Goal: Information Seeking & Learning: Learn about a topic

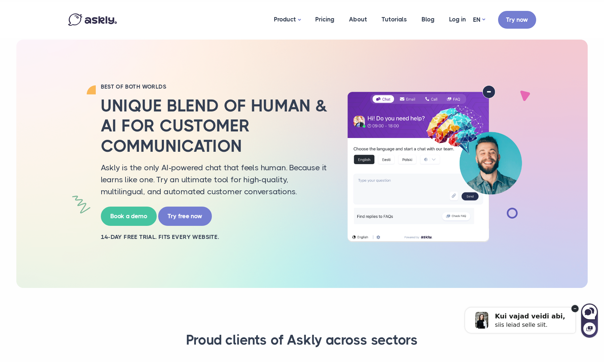
click at [532, 323] on div "siis leiad selle siit." at bounding box center [530, 324] width 70 height 7
select select "**"
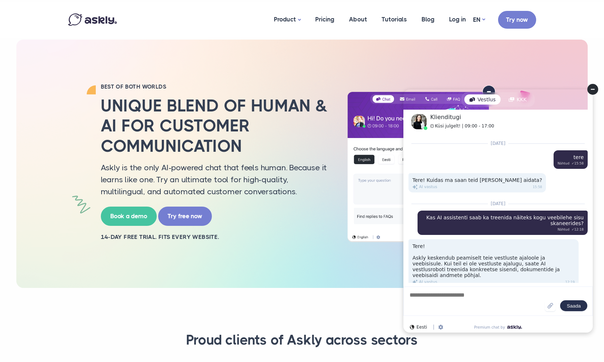
scroll to position [2040, 0]
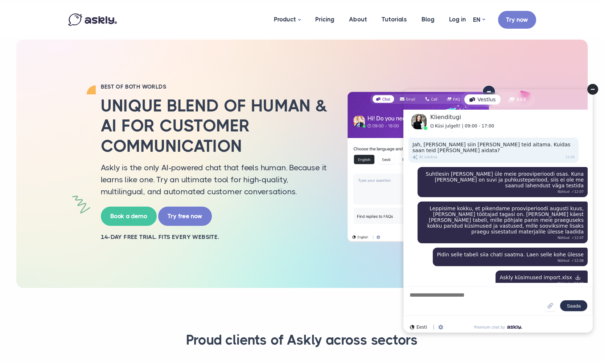
drag, startPoint x: 483, startPoint y: 235, endPoint x: 459, endPoint y: 240, distance: 25.0
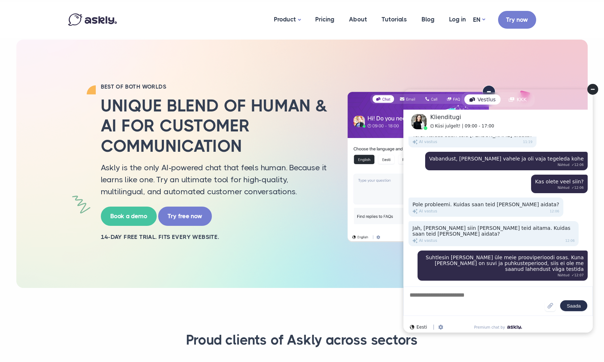
scroll to position [1944, 0]
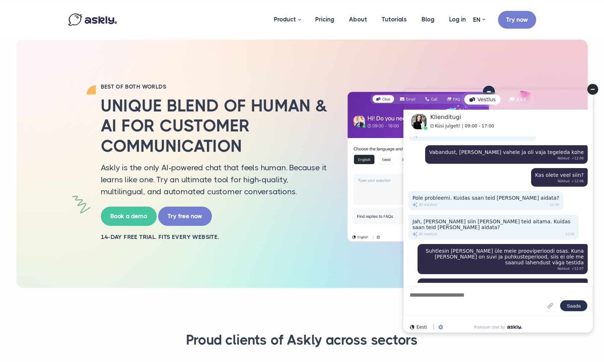
drag, startPoint x: 482, startPoint y: 247, endPoint x: 479, endPoint y: 255, distance: 8.3
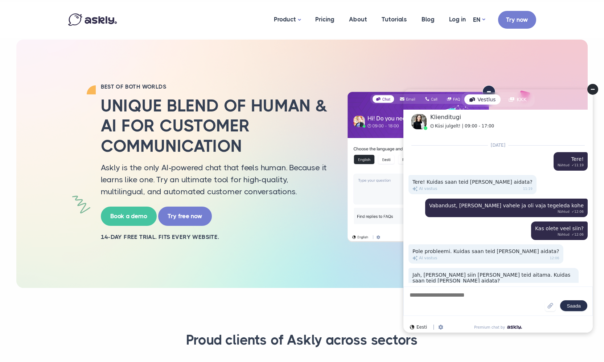
scroll to position [1905, 0]
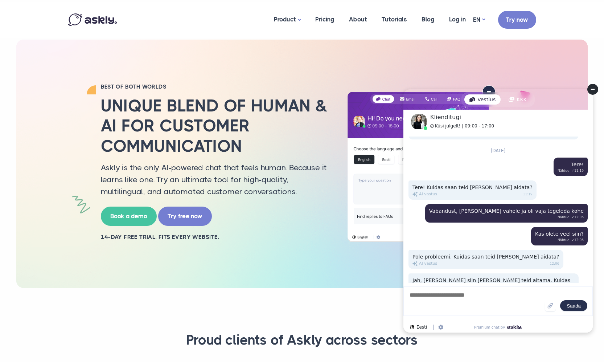
drag, startPoint x: 468, startPoint y: 236, endPoint x: 468, endPoint y: 219, distance: 16.3
drag, startPoint x: 431, startPoint y: 222, endPoint x: 533, endPoint y: 225, distance: 102.3
click at [533, 337] on div "Leppisime kokku, et pikendame prooviperioodi augusti kuus, kui meil töötajad ta…" at bounding box center [502, 358] width 170 height 42
drag, startPoint x: 548, startPoint y: 225, endPoint x: 581, endPoint y: 231, distance: 33.5
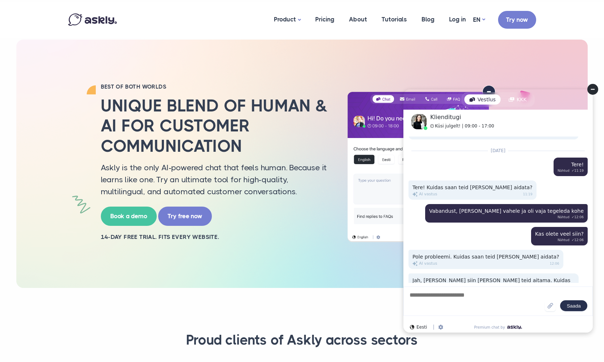
click at [581, 337] on div "Leppisime kokku, et pikendame prooviperioodi augusti kuus, kui meil töötajad ta…" at bounding box center [502, 358] width 170 height 42
drag, startPoint x: 458, startPoint y: 254, endPoint x: 529, endPoint y: 252, distance: 70.7
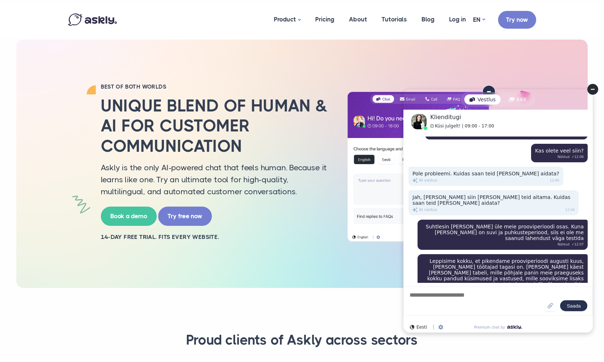
scroll to position [2002, 0]
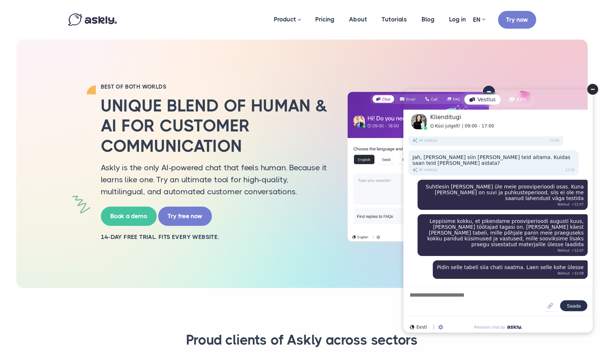
scroll to position [2040, 0]
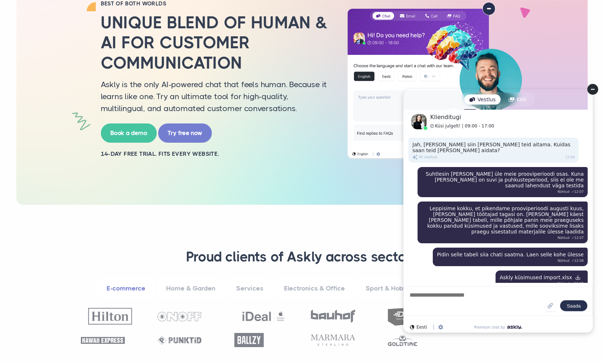
scroll to position [97, 0]
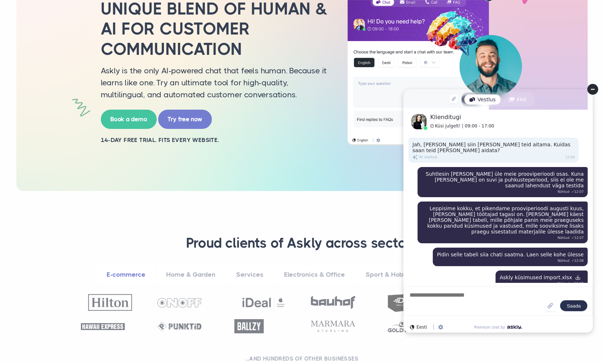
click at [283, 186] on div "BEST OF BOTH WORLDS Unique blend of human & AI for customer communication Askly…" at bounding box center [302, 67] width 479 height 248
click at [507, 103] on div "KKK" at bounding box center [517, 99] width 28 height 10
select select "**"
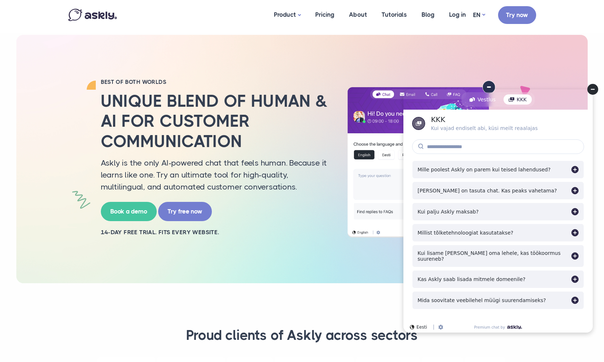
scroll to position [0, 0]
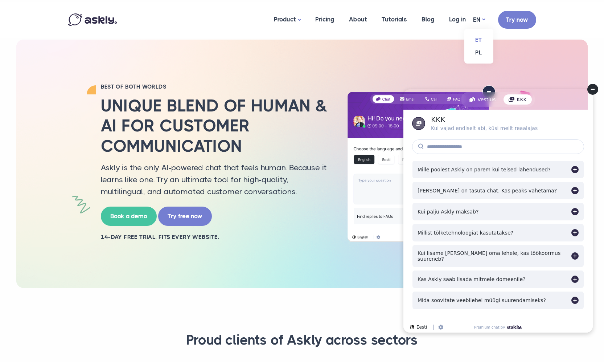
click at [480, 40] on link "ET" at bounding box center [478, 39] width 29 height 13
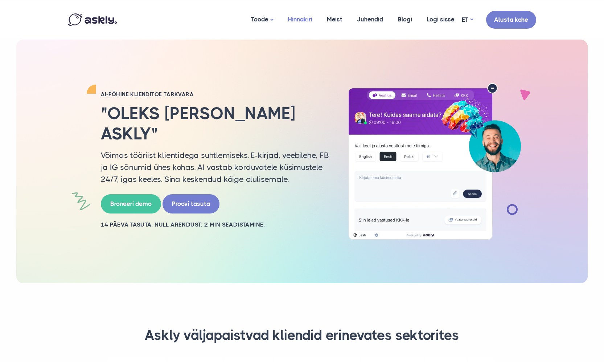
click at [307, 21] on link "Hinnakiri" at bounding box center [299, 19] width 39 height 35
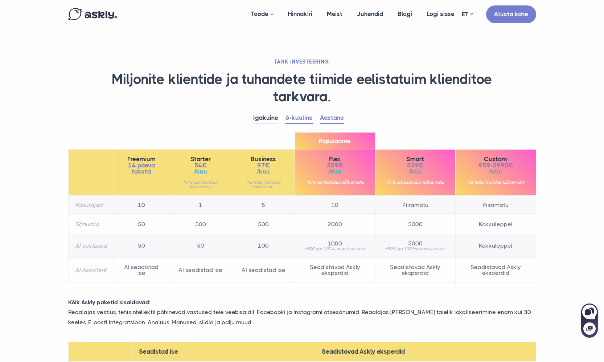
click at [331, 120] on link "Aastane" at bounding box center [332, 117] width 24 height 11
click at [289, 119] on link "6-kuuline" at bounding box center [298, 117] width 27 height 11
click at [333, 120] on link "Aastane" at bounding box center [332, 117] width 24 height 11
click at [268, 119] on link "Igakuine" at bounding box center [265, 117] width 25 height 11
click at [298, 119] on link "6-kuuline" at bounding box center [298, 117] width 27 height 11
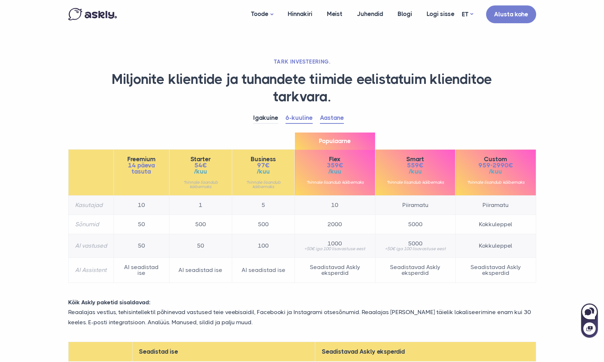
click at [327, 121] on link "Aastane" at bounding box center [332, 117] width 24 height 11
click at [290, 121] on link "6-kuuline" at bounding box center [298, 117] width 27 height 11
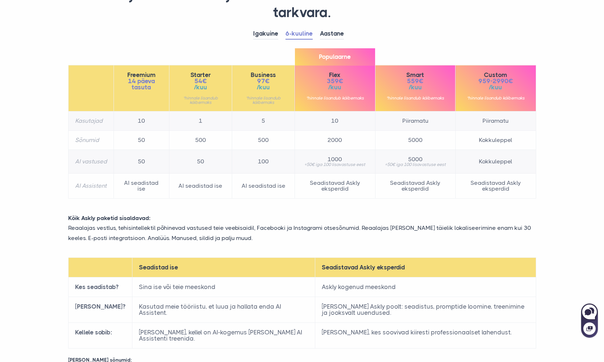
scroll to position [97, 0]
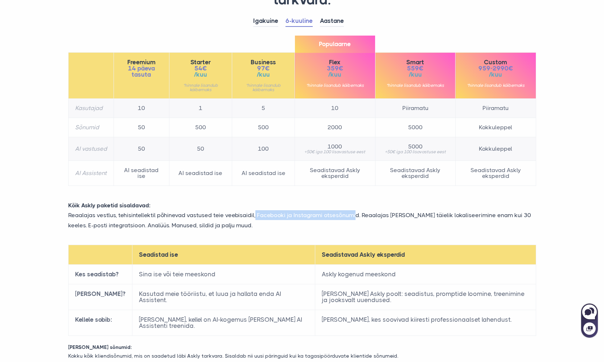
drag, startPoint x: 253, startPoint y: 214, endPoint x: 352, endPoint y: 215, distance: 99.0
click at [352, 215] on p "Reaalajas vestlus, tehisintellektil põhinevad vastused teie veebisaidil, Facebo…" at bounding box center [302, 220] width 479 height 20
drag, startPoint x: 354, startPoint y: 216, endPoint x: 261, endPoint y: 210, distance: 93.1
click at [261, 210] on p "Reaalajas vestlus, tehisintellektil põhinevad vastused teie veebisaidil, Facebo…" at bounding box center [302, 220] width 479 height 20
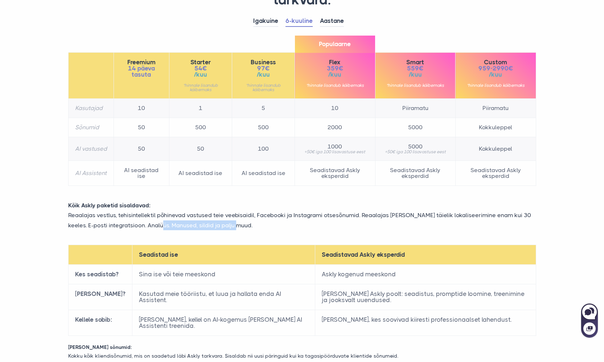
drag, startPoint x: 226, startPoint y: 228, endPoint x: 148, endPoint y: 227, distance: 78.0
click at [148, 227] on p "Reaalajas vestlus, tehisintellektil põhinevad vastused teie veebisaidil, Facebo…" at bounding box center [302, 220] width 479 height 20
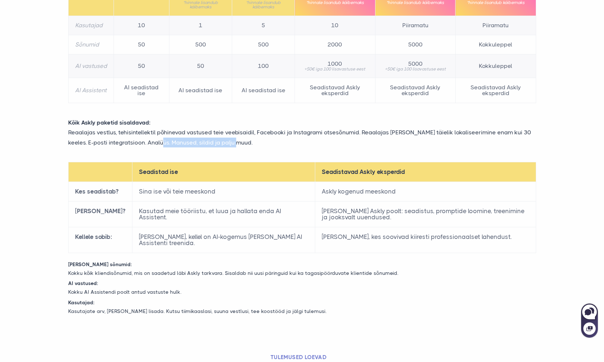
scroll to position [193, 0]
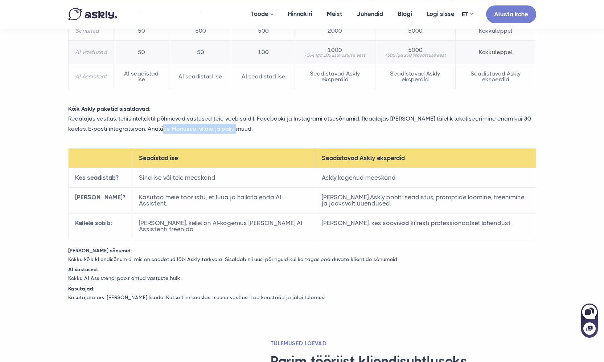
click at [317, 134] on div "Kõik Askly paketid sisaldavad: Reaalajas vestlus, tehisintellektil põhinevad va…" at bounding box center [302, 122] width 479 height 37
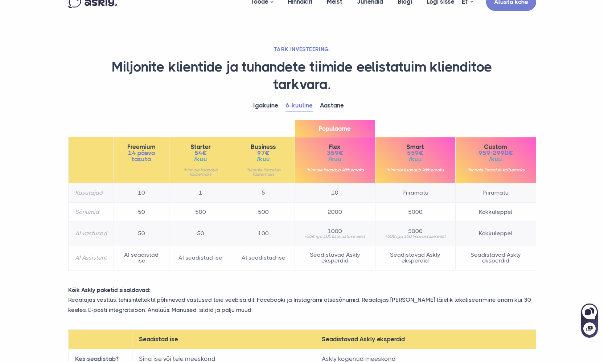
scroll to position [0, 0]
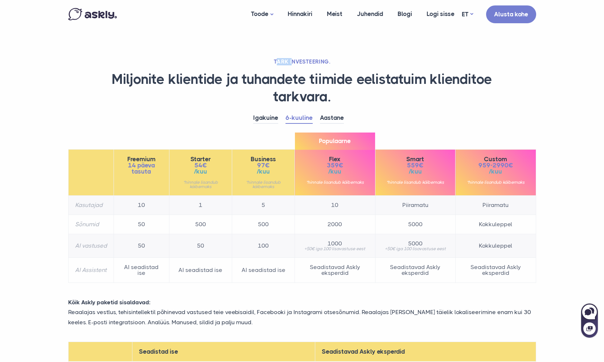
drag, startPoint x: 293, startPoint y: 62, endPoint x: 323, endPoint y: 66, distance: 30.7
click at [308, 63] on h2 "TARK INVESTEERING." at bounding box center [302, 61] width 468 height 7
click at [326, 67] on div "TARK INVESTEERING. Miljonite klientide ja tuhandete tiimide eelistatuim kliendi…" at bounding box center [302, 277] width 479 height 438
click at [265, 46] on link "AI assistent" at bounding box center [280, 46] width 73 height 13
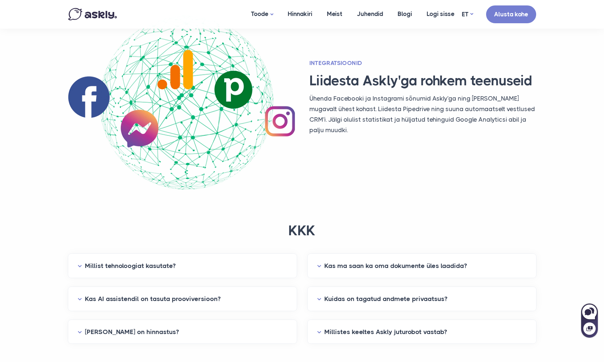
scroll to position [1741, 0]
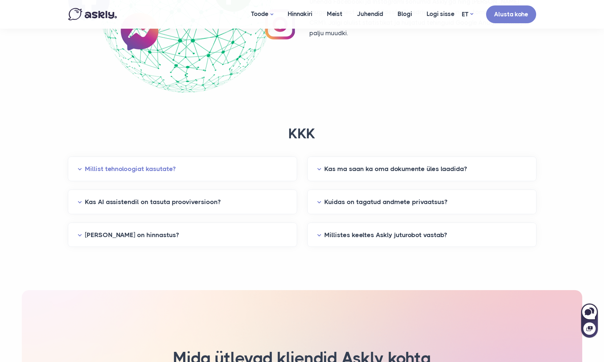
click at [192, 167] on button "Millist tehnoloogiat kasutate?" at bounding box center [183, 168] width 210 height 11
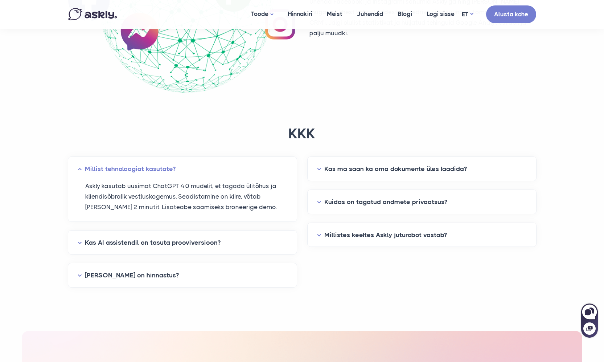
click at [425, 178] on div "Kas ma saan ka oma dokumente üles laadida?" at bounding box center [421, 169] width 228 height 24
click at [424, 167] on button "Kas ma saan ka oma dokumente üles laadida?" at bounding box center [422, 168] width 210 height 11
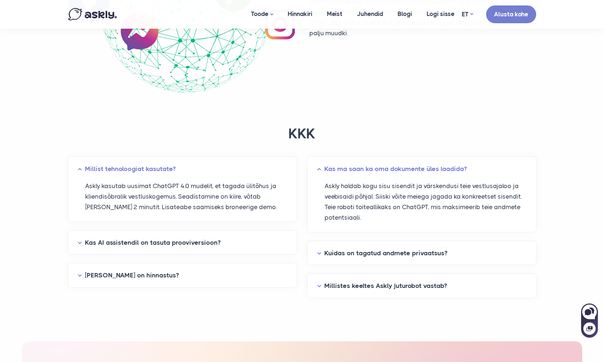
click at [264, 233] on div "Kas AI assistendil on tasuta prooviversioon?" at bounding box center [182, 242] width 228 height 24
click at [268, 239] on button "Kas AI assistendil on tasuta prooviversioon?" at bounding box center [183, 242] width 210 height 11
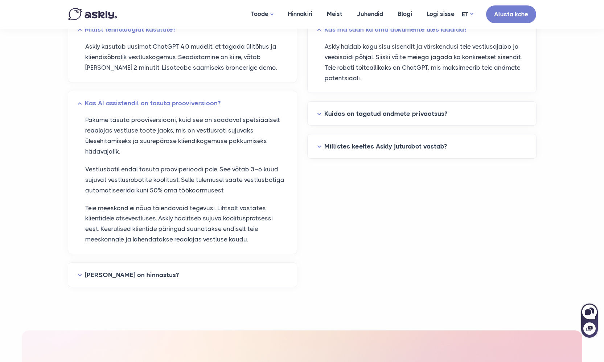
scroll to position [1934, 0]
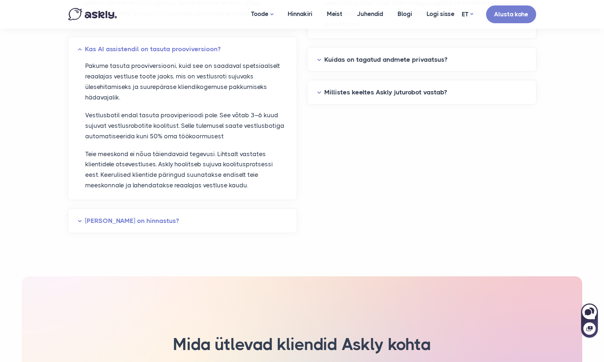
click at [152, 220] on button "Milline on hinnastus?" at bounding box center [183, 220] width 210 height 11
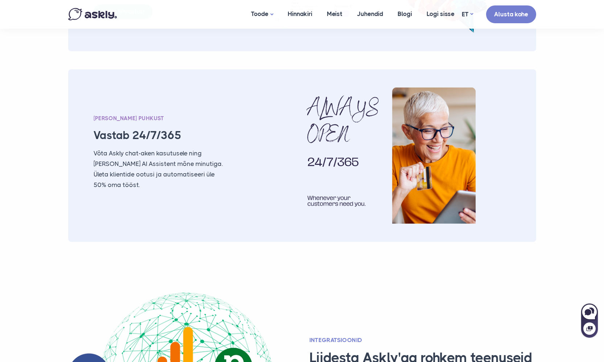
scroll to position [1354, 0]
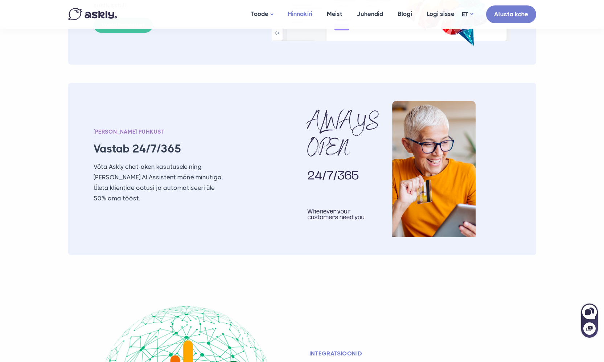
click at [307, 16] on link "Hinnakiri" at bounding box center [299, 14] width 39 height 28
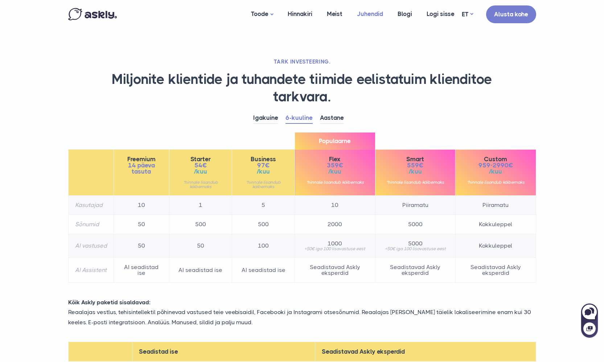
click at [378, 17] on link "Juhendid" at bounding box center [370, 14] width 41 height 28
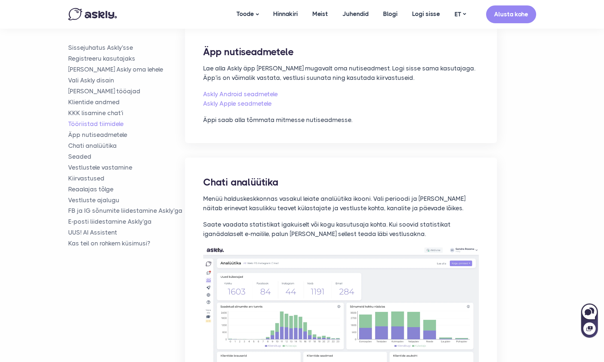
scroll to position [2708, 0]
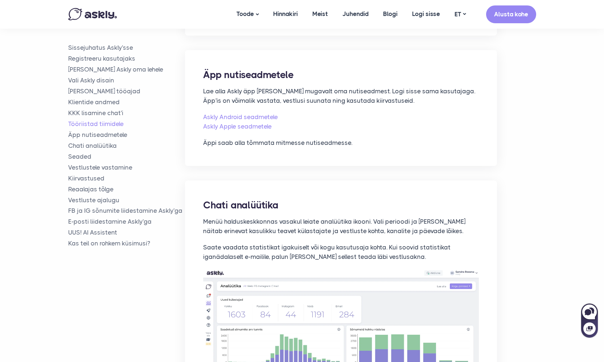
click at [507, 164] on div "Sissejuhatus Askly'sse Registreeru kasutajaks Lisa Askly oma lehele Vali Askly …" at bounding box center [302, 190] width 468 height 5505
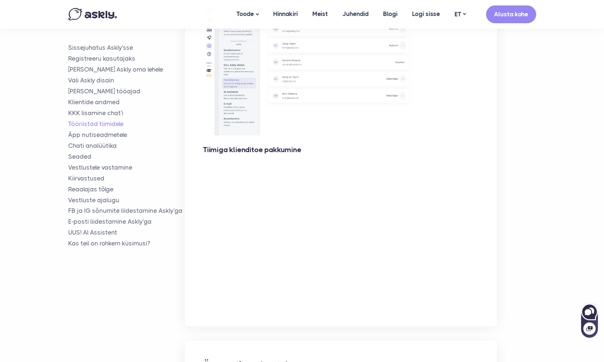
click at [592, 311] on icon at bounding box center [591, 310] width 5 height 6
select select "**"
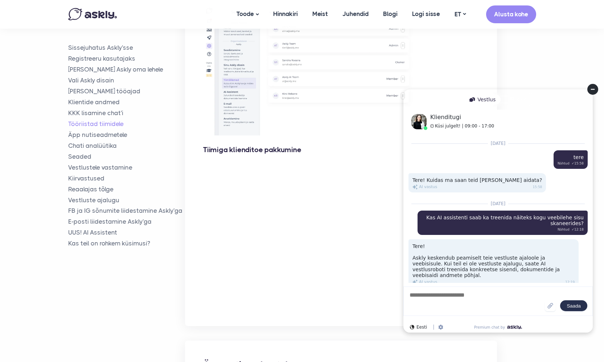
scroll to position [2040, 0]
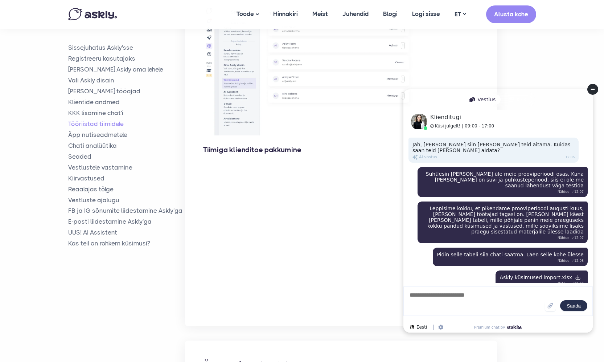
click at [426, 298] on textarea at bounding box center [477, 301] width 136 height 20
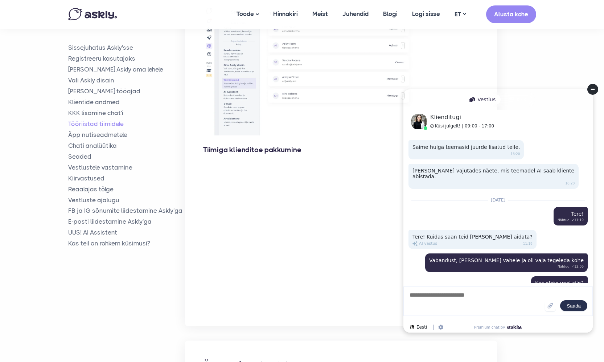
scroll to position [1847, 0]
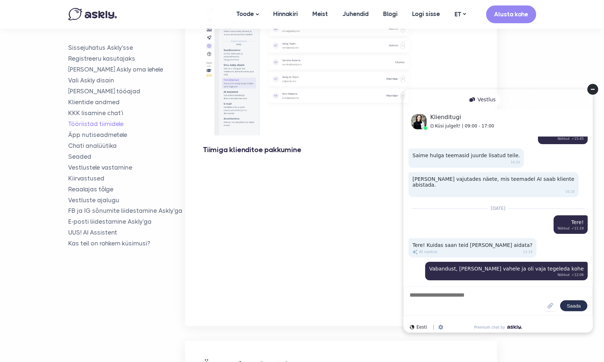
click at [462, 294] on textarea at bounding box center [477, 301] width 136 height 20
click at [462, 293] on textarea at bounding box center [477, 301] width 136 height 20
click at [437, 296] on textarea at bounding box center [477, 301] width 136 height 20
type textarea "*****"
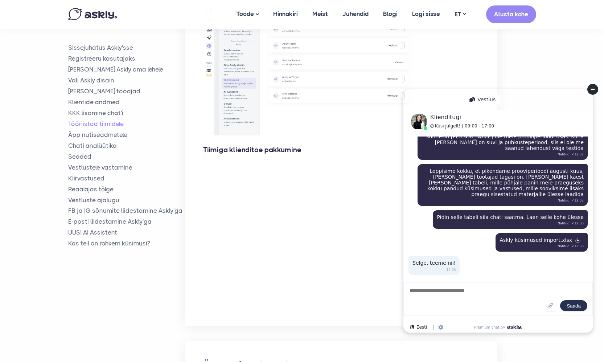
scroll to position [2088, 0]
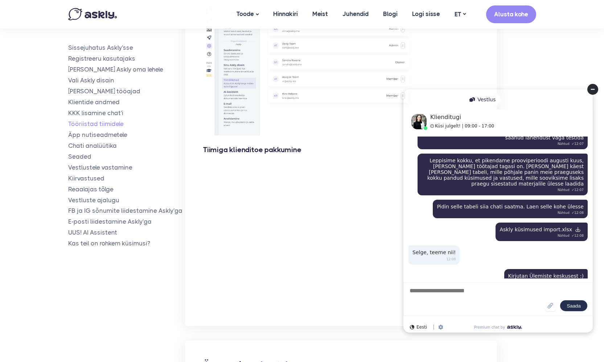
click at [446, 298] on textarea at bounding box center [477, 298] width 136 height 24
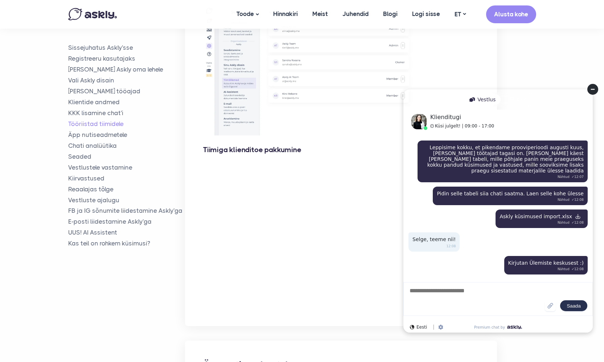
click at [441, 296] on div "Your request has been sent." at bounding box center [497, 302] width 201 height 13
click at [443, 293] on textarea at bounding box center [477, 298] width 136 height 24
click at [447, 300] on textarea "**********" at bounding box center [477, 298] width 136 height 24
click at [464, 305] on textarea "**********" at bounding box center [477, 298] width 136 height 24
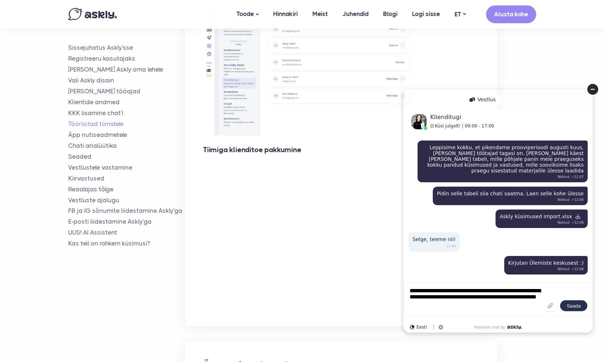
click at [507, 298] on textarea "**********" at bounding box center [477, 298] width 136 height 24
click at [493, 310] on textarea "**********" at bounding box center [477, 298] width 136 height 24
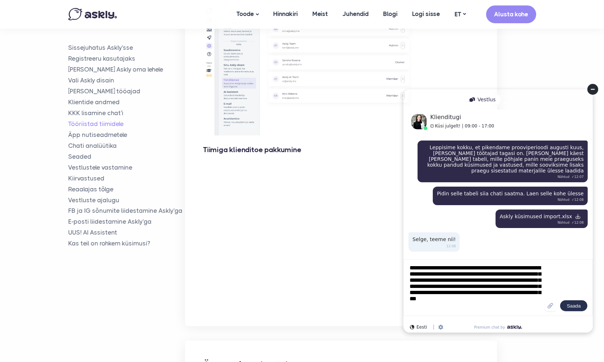
scroll to position [6, 0]
type textarea "**********"
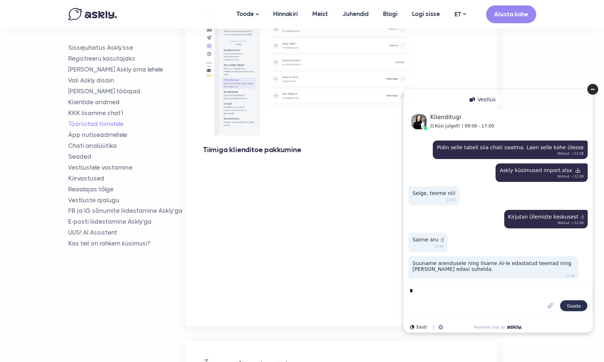
scroll to position [0, 0]
type textarea "*"
click at [462, 292] on textarea "**********" at bounding box center [477, 298] width 136 height 24
click at [523, 291] on textarea "**********" at bounding box center [477, 298] width 136 height 24
type textarea "**********"
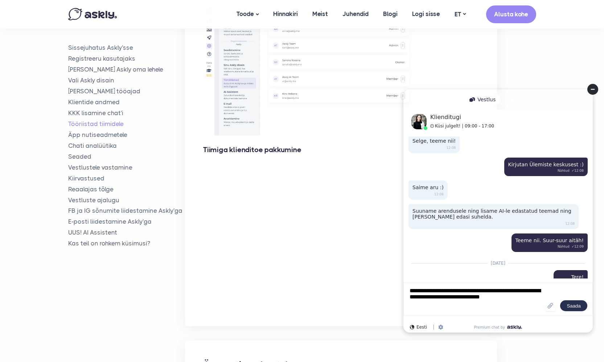
scroll to position [2210, 0]
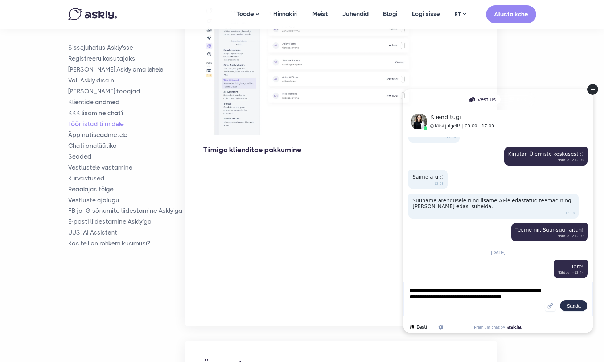
type textarea "**********"
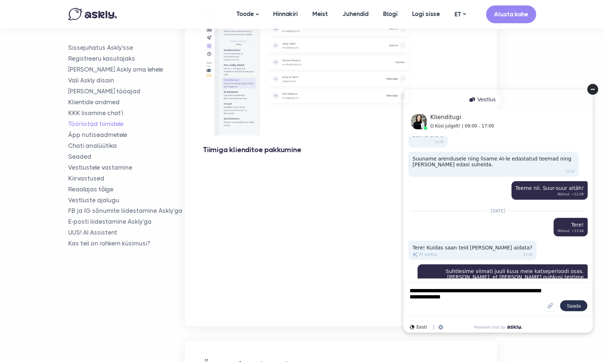
scroll to position [2262, 0]
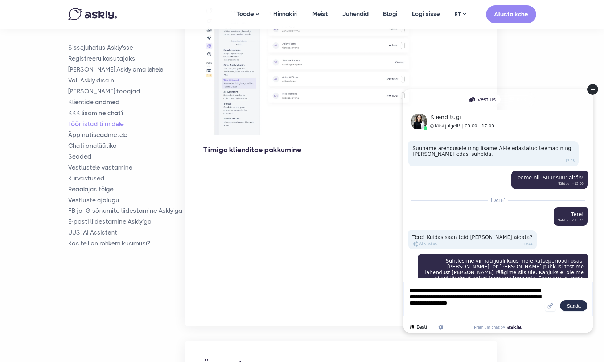
type textarea "**********"
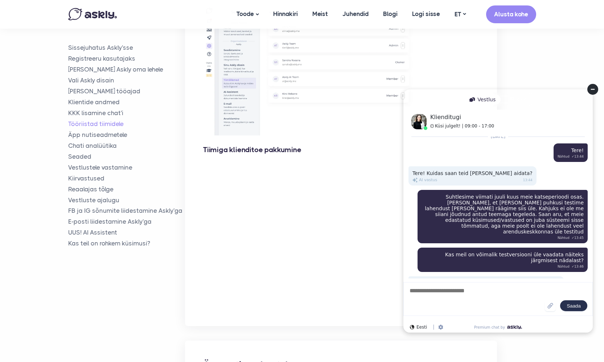
scroll to position [2316, 0]
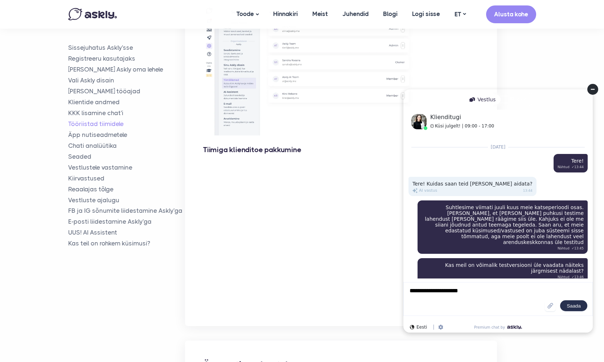
type textarea "**********"
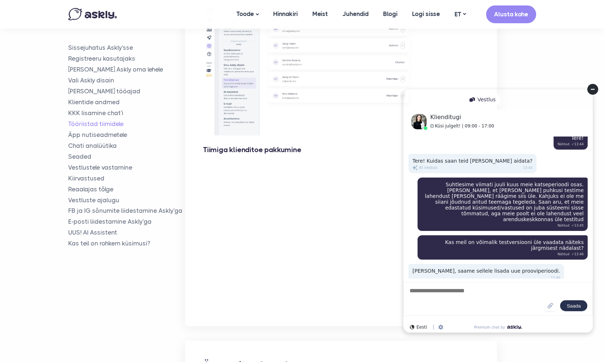
click at [447, 297] on textarea at bounding box center [477, 298] width 136 height 24
type textarea "**********"
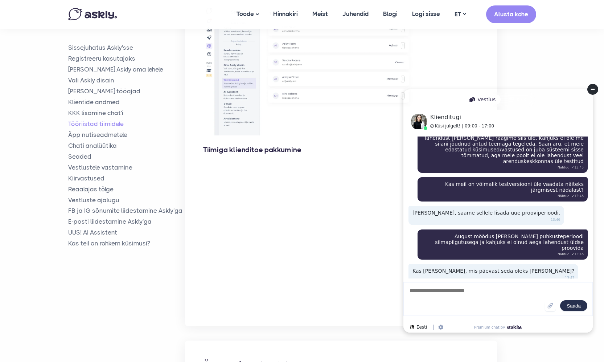
scroll to position [2407, 0]
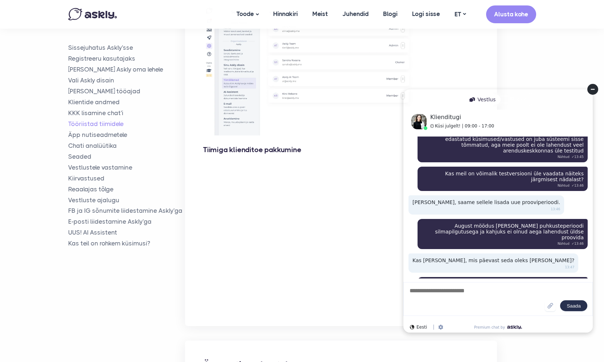
click at [463, 296] on textarea at bounding box center [477, 298] width 136 height 24
click at [281, 15] on link "Hinnakiri" at bounding box center [285, 14] width 39 height 28
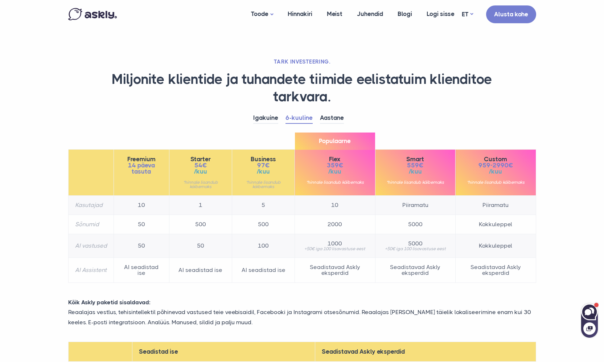
click at [591, 312] on icon at bounding box center [589, 311] width 16 height 16
select select "**"
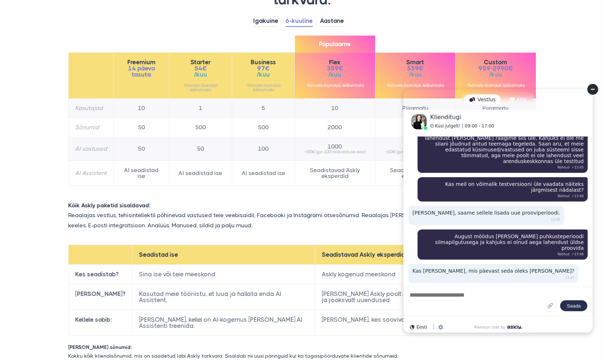
click at [447, 292] on textarea at bounding box center [477, 301] width 136 height 20
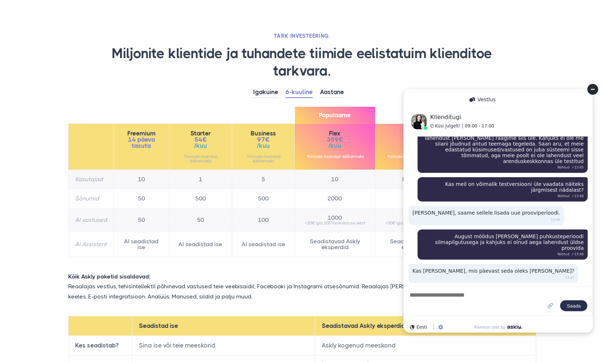
scroll to position [0, 0]
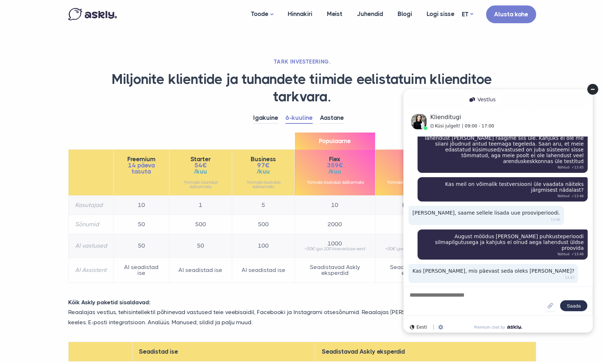
click at [486, 302] on textarea at bounding box center [477, 301] width 136 height 20
type textarea "**********"
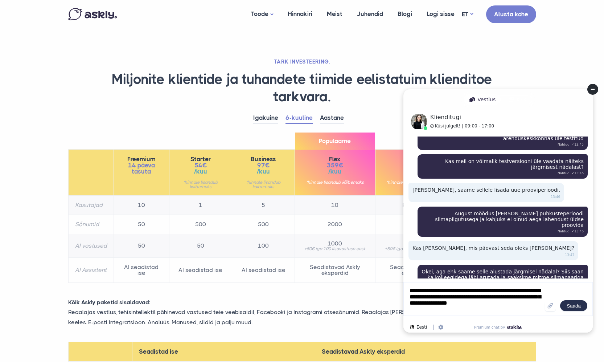
type textarea "**********"
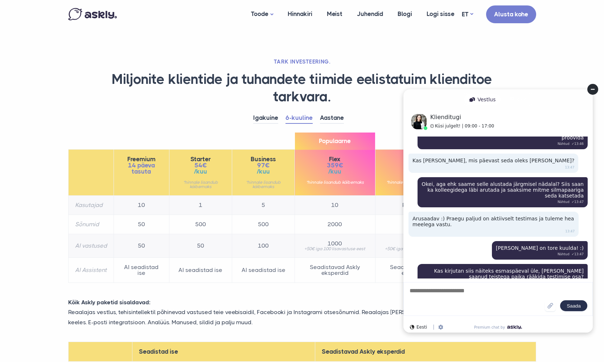
scroll to position [2517, 0]
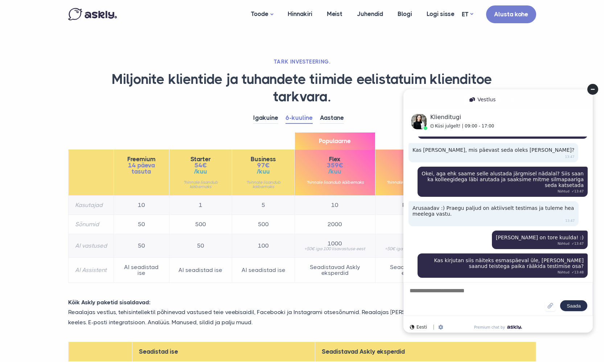
click at [437, 293] on textarea at bounding box center [477, 298] width 136 height 24
type textarea "**********"
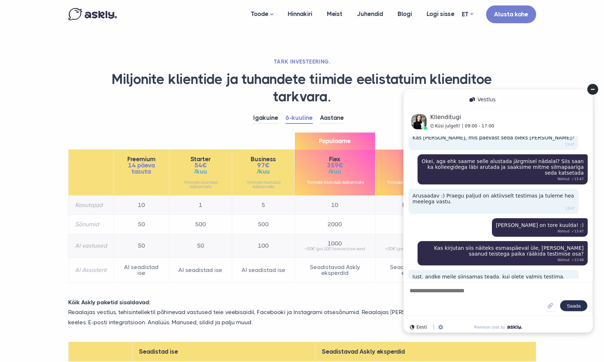
drag, startPoint x: 463, startPoint y: 230, endPoint x: 426, endPoint y: 238, distance: 37.5
click at [470, 295] on textarea at bounding box center [477, 298] width 136 height 24
paste textarea "**********"
drag, startPoint x: 491, startPoint y: 300, endPoint x: 495, endPoint y: 300, distance: 4.4
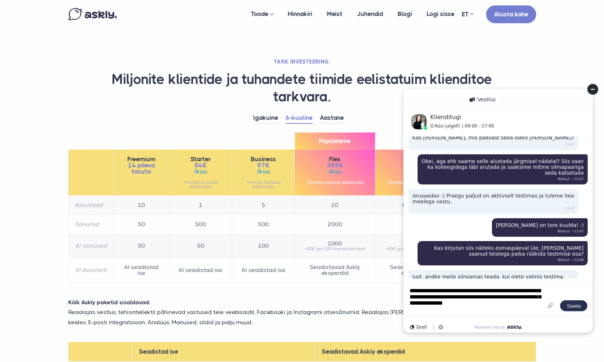
click at [491, 300] on textarea "**********" at bounding box center [477, 298] width 136 height 24
click at [501, 308] on textarea "**********" at bounding box center [477, 298] width 136 height 24
type textarea "**********"
click at [577, 303] on span "Saada" at bounding box center [573, 305] width 14 height 5
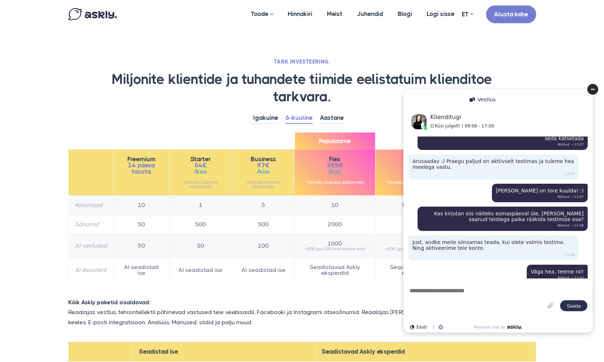
click at [464, 303] on textarea at bounding box center [477, 298] width 136 height 24
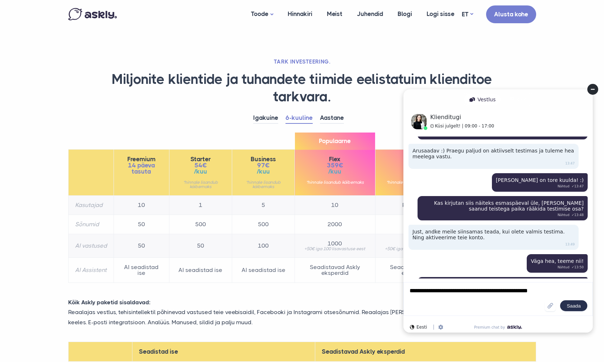
drag, startPoint x: 420, startPoint y: 291, endPoint x: 396, endPoint y: 292, distance: 23.6
click at [397, 292] on html "Vestlus KKK Klienditugi Küsi julgelt! | 09:00 - 17:00 Apr 29 2025 tere Nähtud ✓…" at bounding box center [497, 210] width 201 height 255
type textarea "**********"
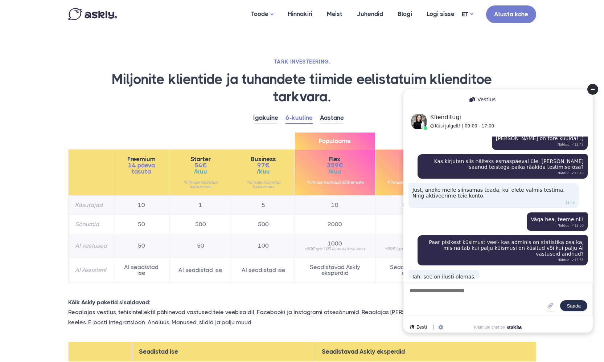
scroll to position [2627, 0]
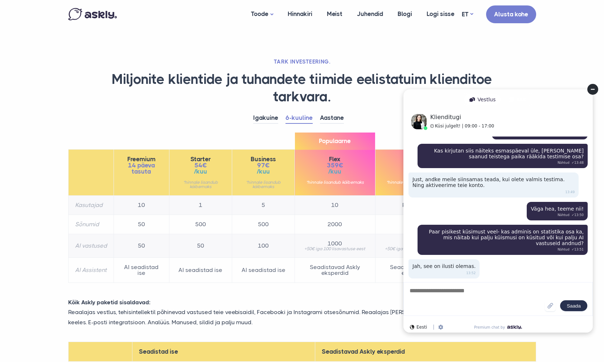
click at [517, 101] on div "KKK" at bounding box center [517, 99] width 28 height 10
select select "**"
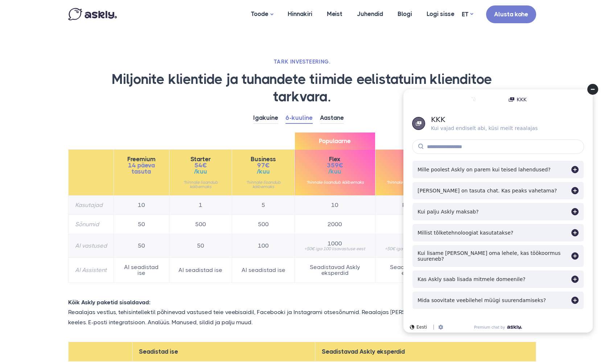
scroll to position [97, 0]
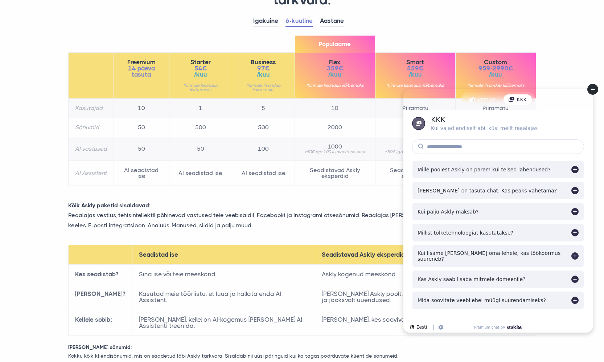
click at [447, 173] on div "Mille poolest Askly on parem kui teised lahendused?" at bounding box center [497, 169] width 171 height 17
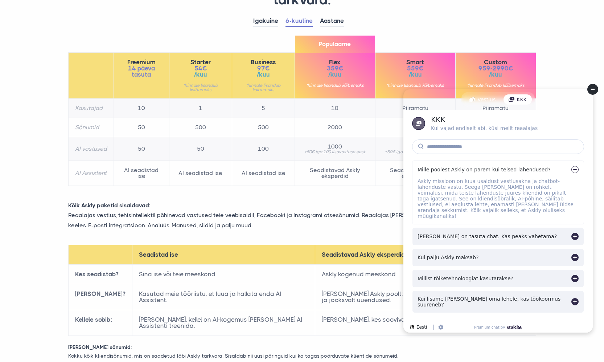
click at [447, 173] on div "Mille poolest Askly on parem kui teised lahendused?" at bounding box center [497, 169] width 171 height 17
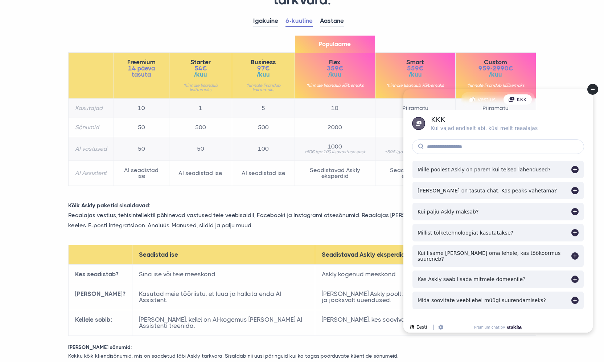
click at [487, 107] on div "Vestlus KKK" at bounding box center [497, 99] width 189 height 20
click at [488, 102] on div "Vestlus" at bounding box center [482, 99] width 36 height 10
select select "**"
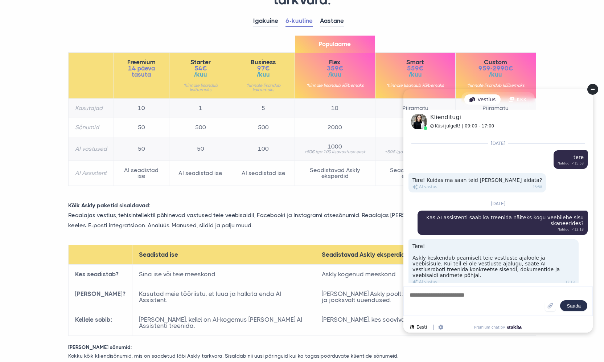
scroll to position [2627, 0]
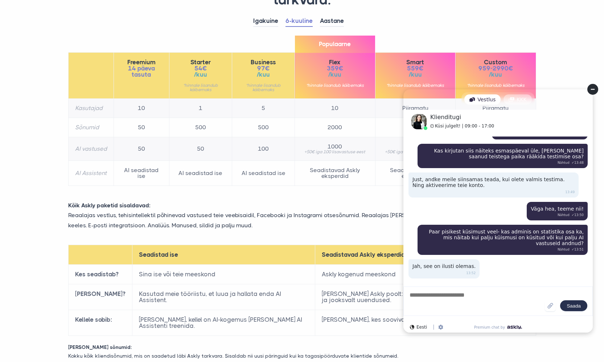
click at [520, 101] on div "KKK" at bounding box center [517, 99] width 28 height 10
select select "**"
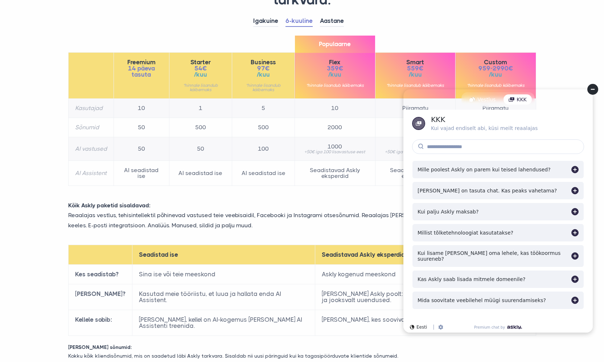
click at [471, 145] on input at bounding box center [498, 146] width 172 height 15
click at [472, 130] on div "Kui vajad endiselt abi, küsi meilt reaalajas" at bounding box center [484, 127] width 107 height 5
drag, startPoint x: 472, startPoint y: 130, endPoint x: 495, endPoint y: 129, distance: 22.9
click at [495, 129] on div "Kui vajad endiselt abi, küsi meilt reaalajas" at bounding box center [484, 127] width 107 height 5
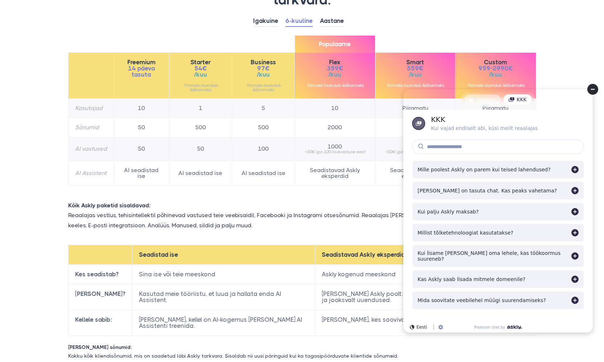
click at [481, 103] on div "Vestlus" at bounding box center [482, 99] width 36 height 10
select select "**"
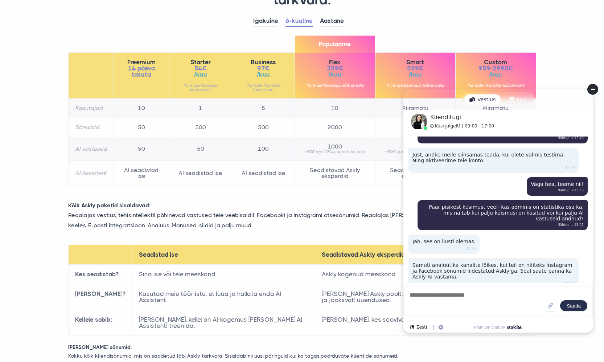
scroll to position [2662, 0]
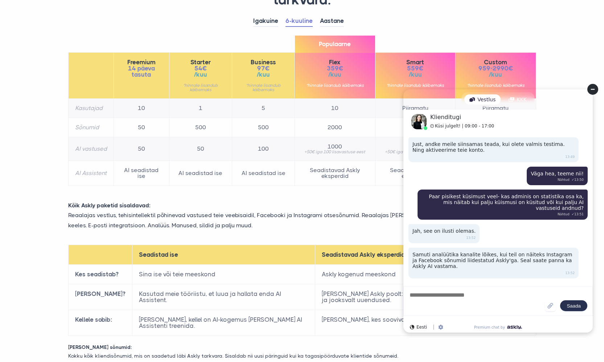
click at [445, 291] on textarea at bounding box center [477, 301] width 136 height 20
click at [486, 307] on textarea at bounding box center [477, 301] width 136 height 20
click at [224, 186] on div "Igakuine 6-kuuline Aastane Freemium 14 päeva tasuta 10" at bounding box center [302, 104] width 479 height 177
click at [457, 303] on textarea at bounding box center [477, 301] width 136 height 20
click at [458, 301] on textarea at bounding box center [477, 301] width 136 height 20
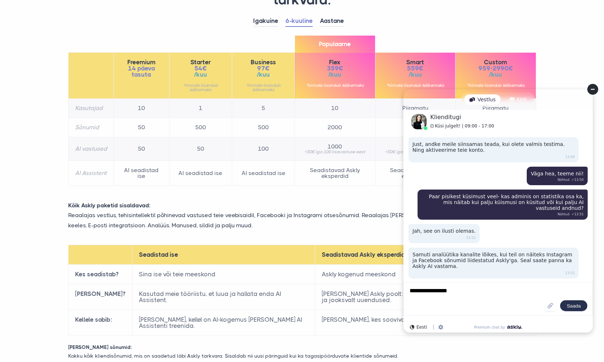
type textarea "**********"
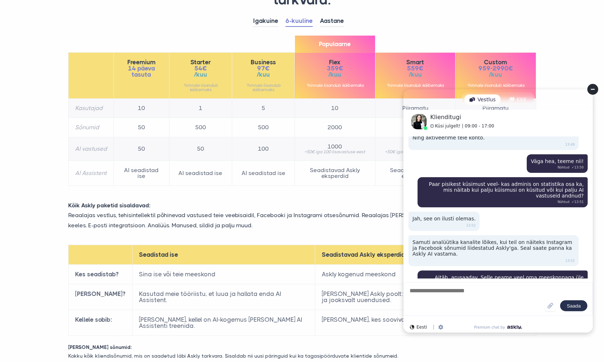
scroll to position [2685, 0]
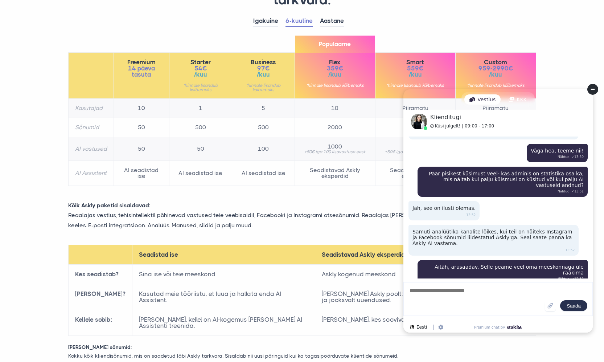
click at [224, 216] on p "Reaalajas vestlus, tehisintellektil põhinevad vastused teie veebisaidil, Facebo…" at bounding box center [302, 220] width 479 height 20
click at [487, 286] on div "Saada" at bounding box center [497, 299] width 189 height 34
drag, startPoint x: 485, startPoint y: 290, endPoint x: 486, endPoint y: 282, distance: 7.4
click at [485, 285] on div "Saada" at bounding box center [497, 299] width 189 height 34
type textarea "**********"
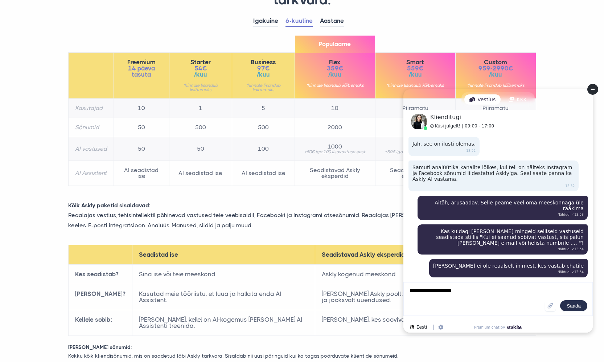
scroll to position [2738, 0]
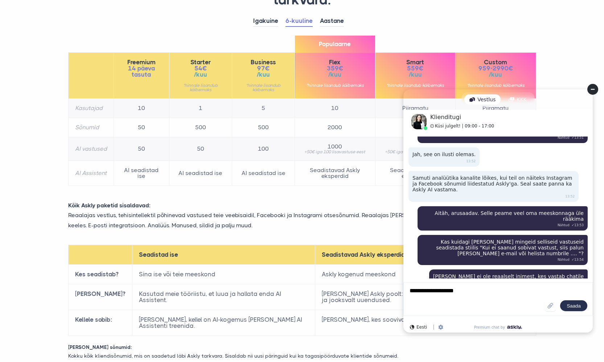
type textarea "**********"
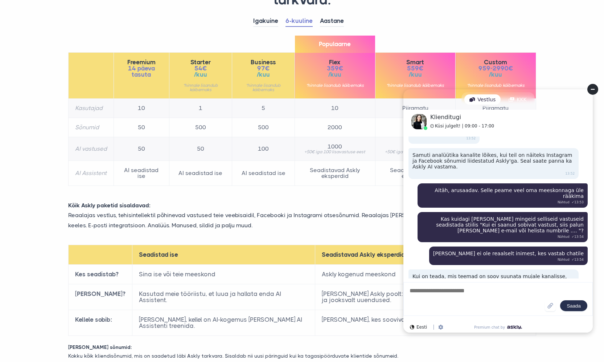
paste textarea "**********"
click at [484, 295] on textarea "**********" at bounding box center [477, 298] width 136 height 24
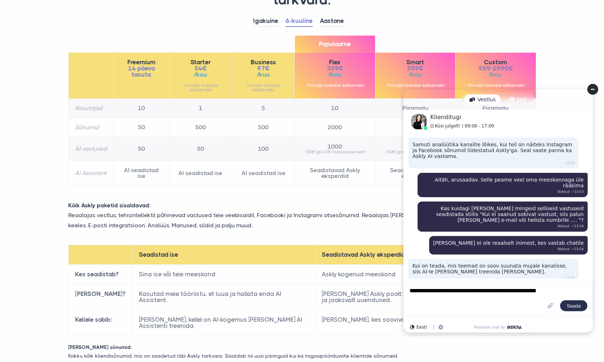
type textarea "**********"
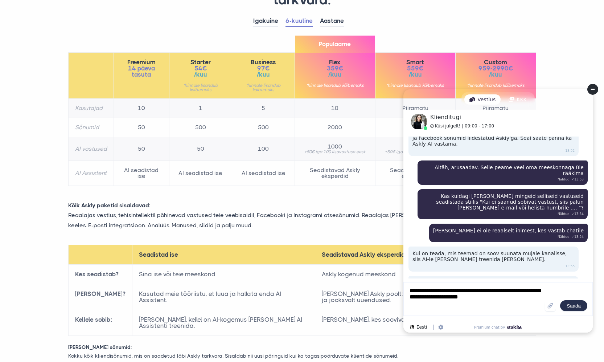
type textarea "**********"
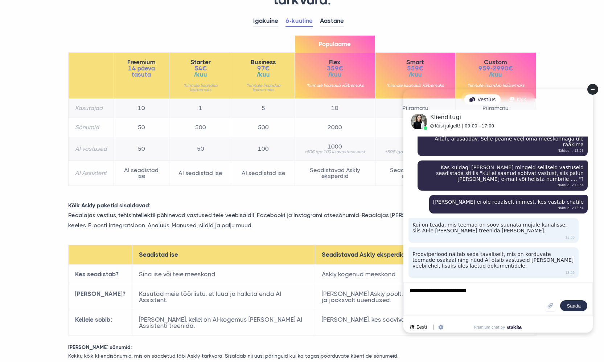
click at [428, 290] on textarea "**********" at bounding box center [477, 298] width 136 height 24
drag, startPoint x: 475, startPoint y: 294, endPoint x: 518, endPoint y: 293, distance: 43.2
click at [518, 293] on textarea "**********" at bounding box center [477, 298] width 136 height 24
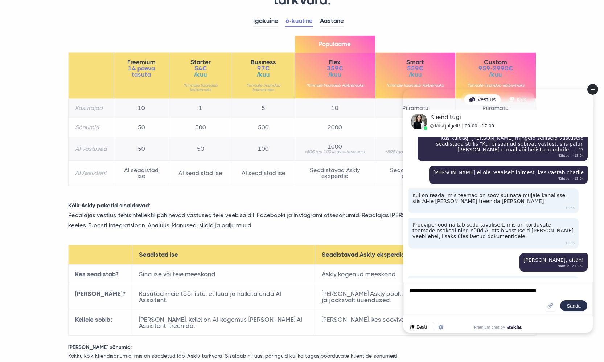
scroll to position [2853, 0]
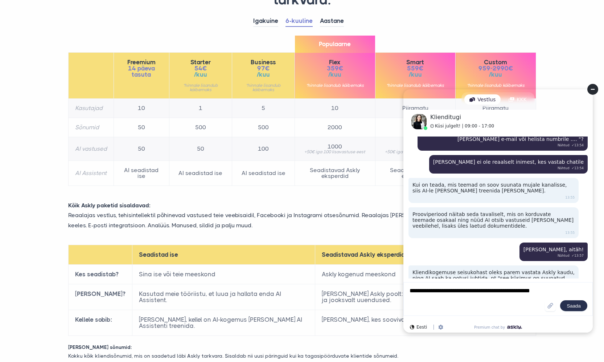
type textarea "**********"
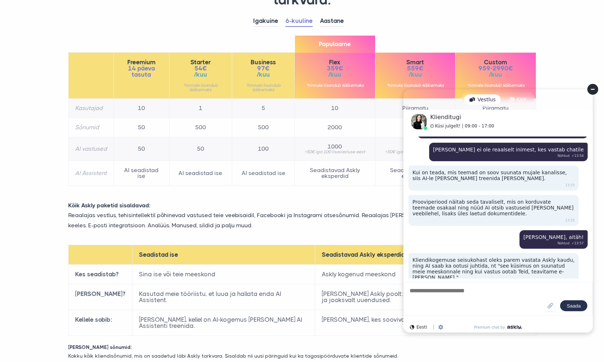
scroll to position [2875, 0]
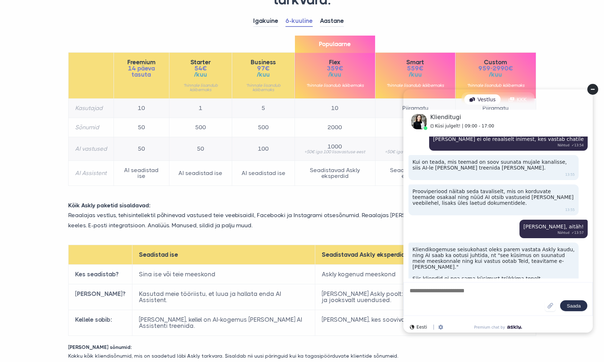
click at [490, 298] on textarea at bounding box center [477, 298] width 136 height 24
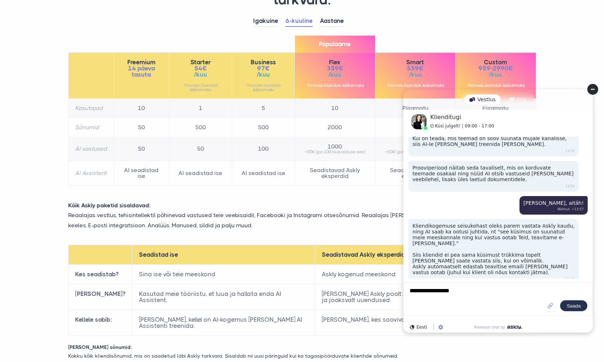
scroll to position [2889, 0]
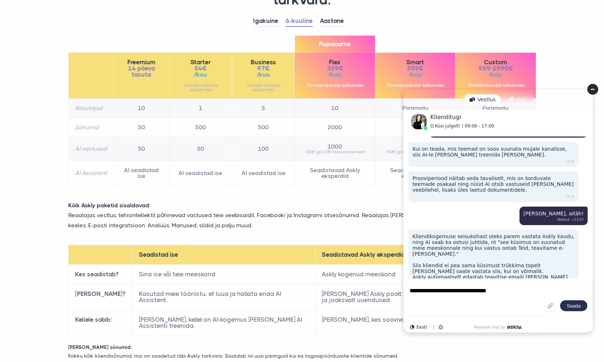
type textarea "**********"
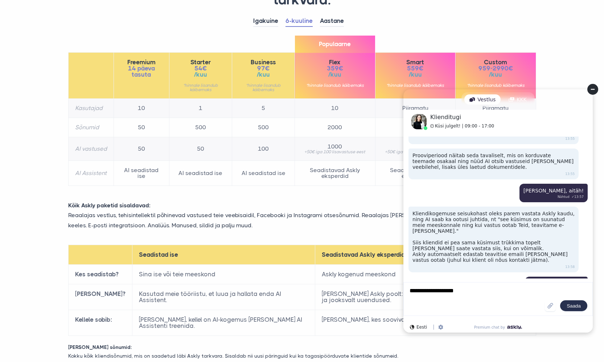
type textarea "**********"
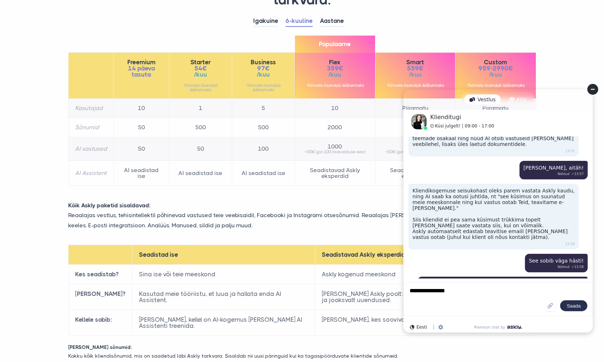
type textarea "**********"
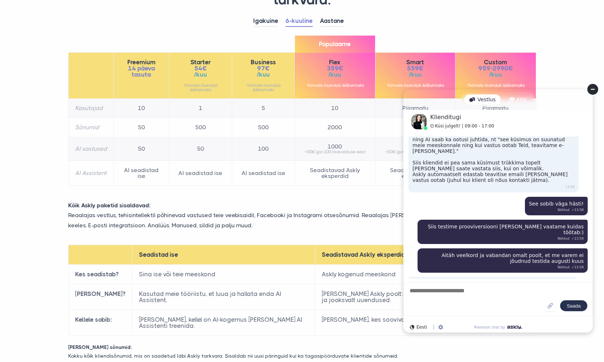
scroll to position [2981, 0]
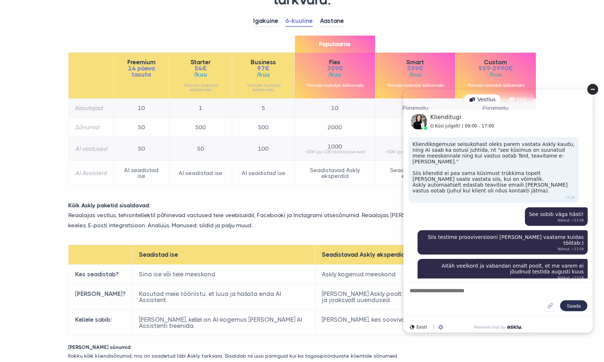
drag, startPoint x: 451, startPoint y: 20, endPoint x: 455, endPoint y: 67, distance: 46.9
click at [451, 20] on ul "Igakuine 6-kuuline Aastane" at bounding box center [302, 21] width 468 height 11
drag, startPoint x: 461, startPoint y: 312, endPoint x: 468, endPoint y: 289, distance: 23.9
click at [461, 311] on div "Saada" at bounding box center [497, 299] width 189 height 34
click at [468, 290] on textarea at bounding box center [477, 298] width 136 height 24
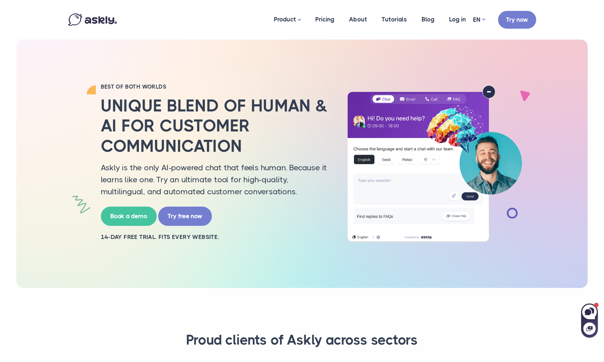
click at [282, 102] on h2 "Unique blend of human & AI for customer communication" at bounding box center [215, 126] width 228 height 60
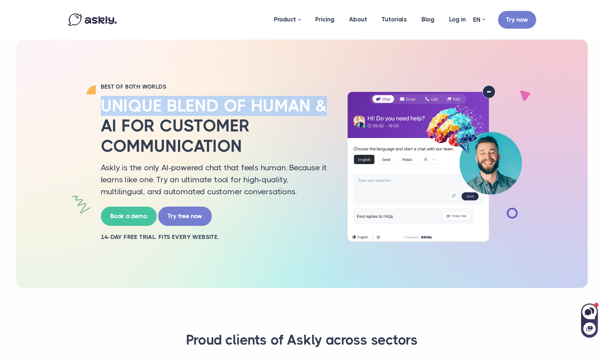
drag, startPoint x: 96, startPoint y: 102, endPoint x: 325, endPoint y: 104, distance: 228.5
click at [325, 104] on div "BEST OF BOTH WORLDS Unique blend of human & AI for customer communication Askly…" at bounding box center [214, 163] width 239 height 161
click at [325, 104] on h2 "Unique blend of human & AI for customer communication" at bounding box center [215, 126] width 228 height 60
drag, startPoint x: 308, startPoint y: 106, endPoint x: 105, endPoint y: 105, distance: 203.1
click at [105, 105] on h2 "Unique blend of human & AI for customer communication" at bounding box center [215, 126] width 228 height 60
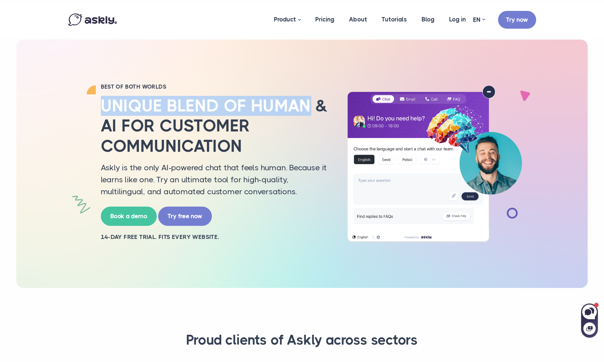
click at [105, 105] on h2 "Unique blend of human & AI for customer communication" at bounding box center [215, 126] width 228 height 60
drag, startPoint x: 105, startPoint y: 102, endPoint x: 306, endPoint y: 103, distance: 200.9
click at [306, 103] on h2 "Unique blend of human & AI for customer communication" at bounding box center [215, 126] width 228 height 60
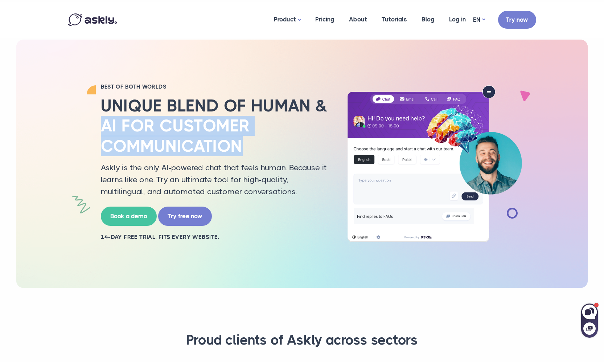
drag, startPoint x: 131, startPoint y: 119, endPoint x: 102, endPoint y: 128, distance: 30.4
click at [102, 128] on h2 "Unique blend of human & AI for customer communication" at bounding box center [215, 126] width 228 height 60
drag, startPoint x: 102, startPoint y: 128, endPoint x: 237, endPoint y: 143, distance: 136.1
click at [237, 143] on h2 "Unique blend of human & AI for customer communication" at bounding box center [215, 126] width 228 height 60
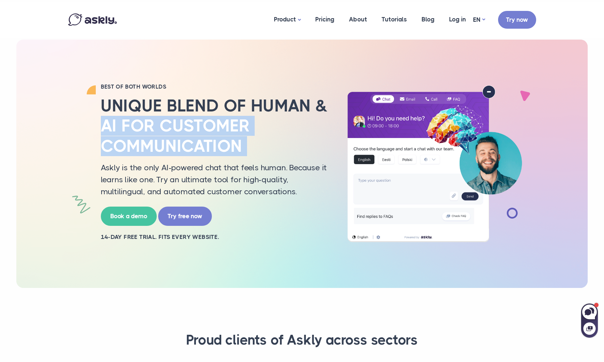
click at [237, 143] on h2 "Unique blend of human & AI for customer communication" at bounding box center [215, 126] width 228 height 60
drag, startPoint x: 246, startPoint y: 141, endPoint x: 93, endPoint y: 130, distance: 153.8
click at [93, 130] on div "BEST OF BOTH WORLDS Unique blend of human & AI for customer communication Askly…" at bounding box center [302, 163] width 479 height 161
click at [96, 129] on div "BEST OF BOTH WORLDS Unique blend of human & AI for customer communication Askly…" at bounding box center [214, 163] width 239 height 161
drag, startPoint x: 103, startPoint y: 129, endPoint x: 284, endPoint y: 148, distance: 181.5
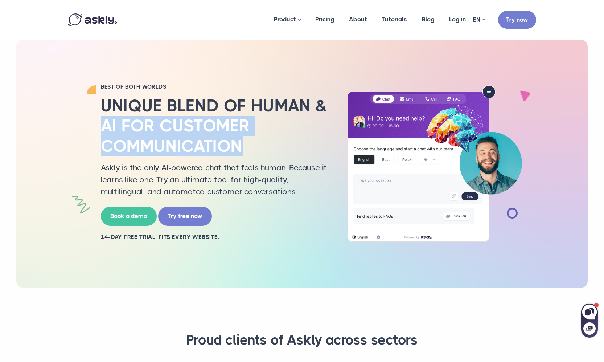
click at [284, 148] on div "BEST OF BOTH WORLDS Unique blend of human & AI for customer communication Askly…" at bounding box center [214, 163] width 239 height 161
click at [284, 148] on h2 "Unique blend of human & AI for customer communication" at bounding box center [215, 126] width 228 height 60
drag, startPoint x: 181, startPoint y: 141, endPoint x: 88, endPoint y: 128, distance: 93.8
click at [88, 128] on div "BEST OF BOTH WORLDS Unique blend of human & AI for customer communication Askly…" at bounding box center [302, 163] width 479 height 161
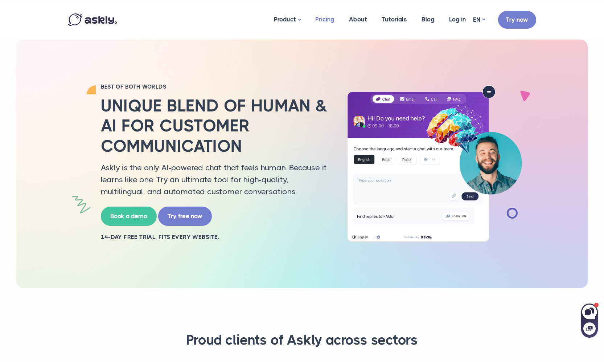
click at [319, 12] on link "Pricing" at bounding box center [325, 19] width 34 height 35
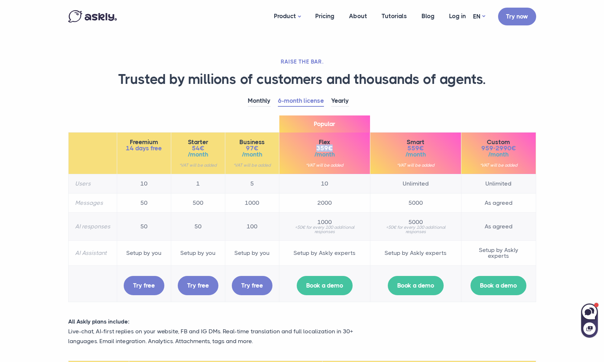
drag, startPoint x: 316, startPoint y: 146, endPoint x: 344, endPoint y: 146, distance: 27.9
click at [344, 146] on span "359€" at bounding box center [325, 148] width 78 height 6
drag, startPoint x: 263, startPoint y: 231, endPoint x: 244, endPoint y: 231, distance: 18.9
click at [244, 231] on td "100" at bounding box center [252, 226] width 54 height 28
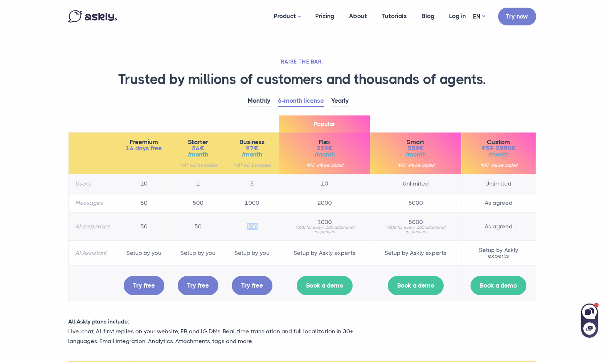
click at [244, 231] on td "100" at bounding box center [252, 226] width 54 height 28
drag, startPoint x: 243, startPoint y: 220, endPoint x: 268, endPoint y: 223, distance: 25.1
click at [268, 223] on td "100" at bounding box center [252, 226] width 54 height 28
click at [591, 310] on icon at bounding box center [589, 311] width 16 height 16
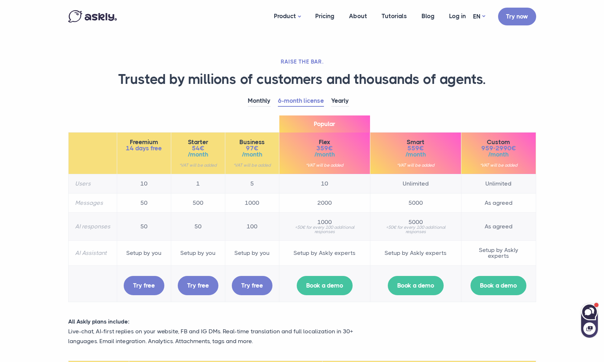
select select "**"
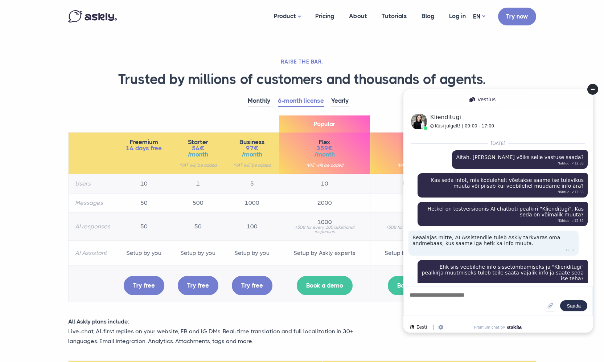
scroll to position [2716, 0]
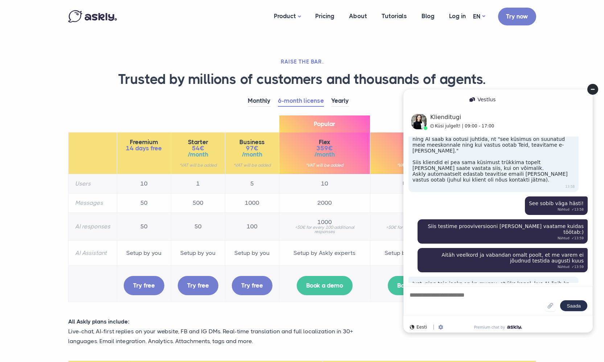
click at [589, 88] on circle at bounding box center [592, 89] width 11 height 11
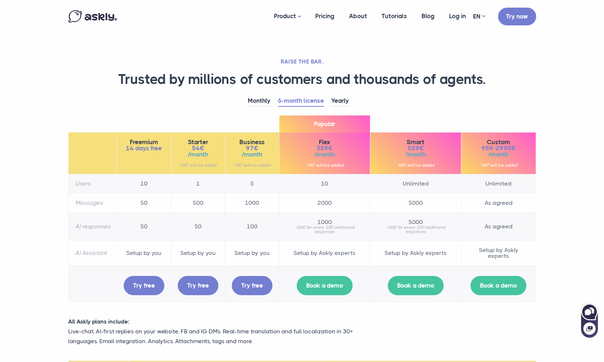
click at [592, 315] on icon at bounding box center [589, 311] width 16 height 16
select select "**"
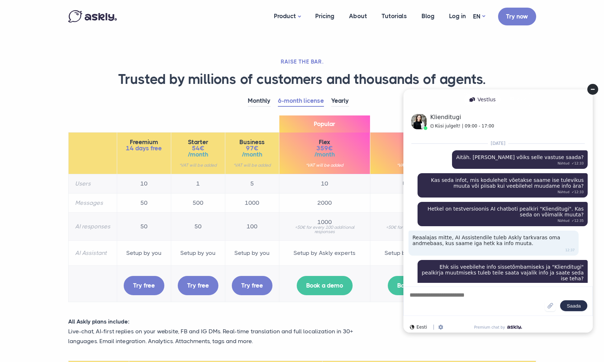
scroll to position [2716, 0]
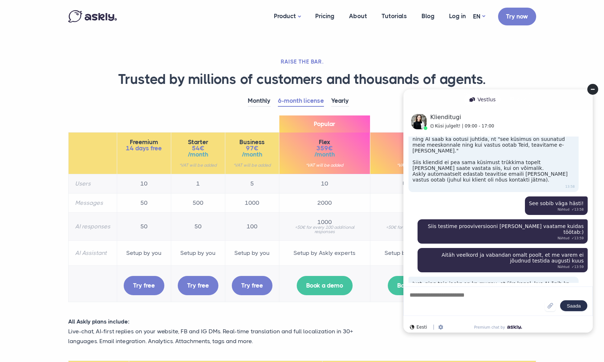
drag, startPoint x: 590, startPoint y: 90, endPoint x: 980, endPoint y: 177, distance: 399.2
click at [590, 90] on circle at bounding box center [592, 89] width 11 height 11
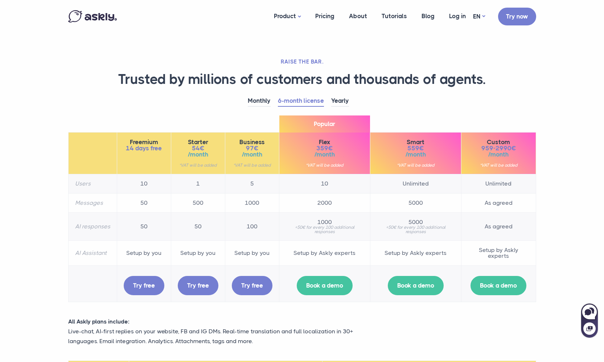
click at [558, 166] on section "RAISE THE BAR. Trusted by millions of customers and thousands of agents. Monthl…" at bounding box center [302, 268] width 604 height 536
drag, startPoint x: 295, startPoint y: 255, endPoint x: 359, endPoint y: 254, distance: 64.2
click at [359, 254] on td "Setup by Askly experts" at bounding box center [324, 252] width 91 height 25
click at [344, 98] on link "Yearly" at bounding box center [340, 100] width 18 height 11
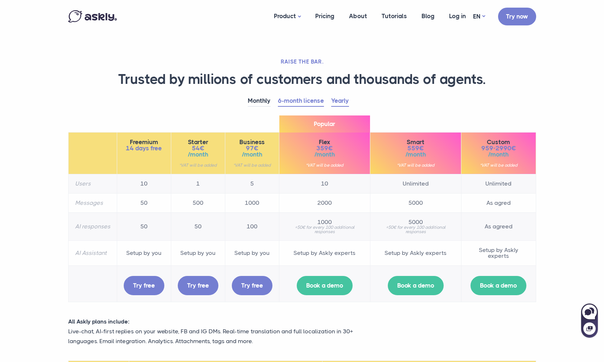
click at [302, 104] on link "6-month license" at bounding box center [301, 100] width 46 height 11
click at [481, 25] on ul "ET PL" at bounding box center [478, 42] width 29 height 35
click at [477, 38] on link "ET" at bounding box center [478, 36] width 29 height 13
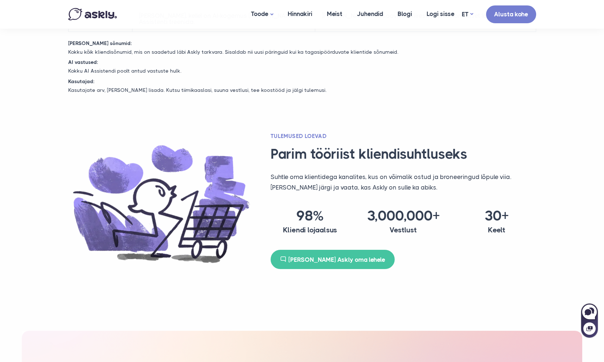
scroll to position [387, 0]
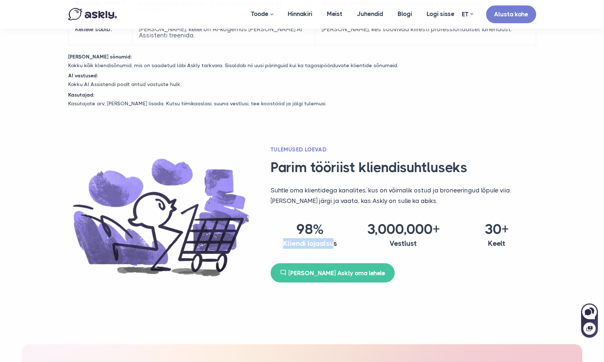
drag, startPoint x: 282, startPoint y: 243, endPoint x: 343, endPoint y: 242, distance: 60.9
click at [343, 242] on h4 "Kliendi lojaalsus" at bounding box center [310, 243] width 79 height 11
drag, startPoint x: 285, startPoint y: 245, endPoint x: 329, endPoint y: 245, distance: 43.1
click at [329, 245] on h4 "Kliendi lojaalsus" at bounding box center [310, 243] width 79 height 11
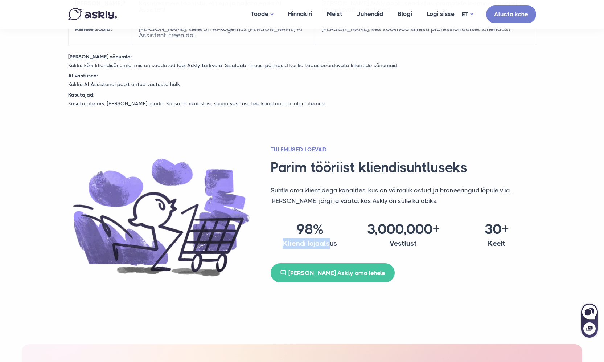
click at [329, 245] on h4 "Kliendi lojaalsus" at bounding box center [310, 243] width 79 height 11
drag, startPoint x: 403, startPoint y: 225, endPoint x: 439, endPoint y: 225, distance: 35.9
click at [439, 225] on div "3,000,000+ Vestlust" at bounding box center [402, 235] width 93 height 30
drag, startPoint x: 426, startPoint y: 245, endPoint x: 387, endPoint y: 239, distance: 39.6
click at [387, 239] on h4 "Vestlust" at bounding box center [403, 243] width 79 height 11
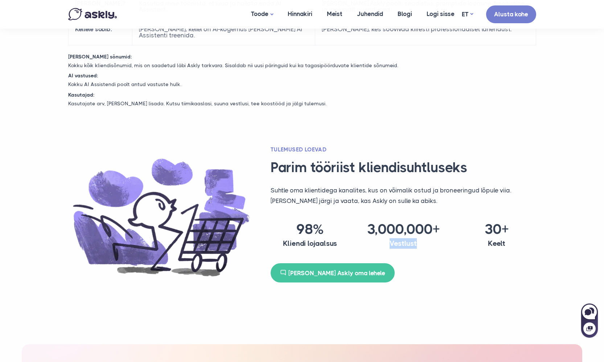
click at [387, 239] on h4 "Vestlust" at bounding box center [403, 243] width 79 height 11
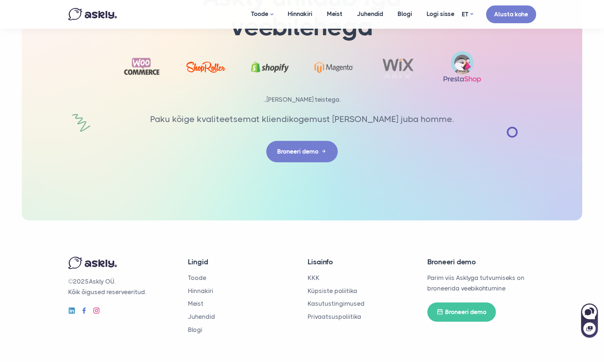
scroll to position [1170, 0]
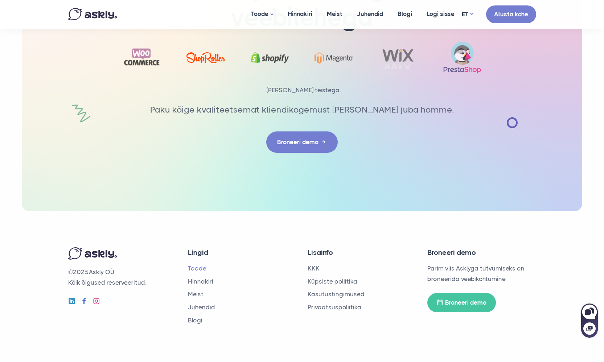
click at [201, 267] on link "Toode" at bounding box center [197, 267] width 18 height 7
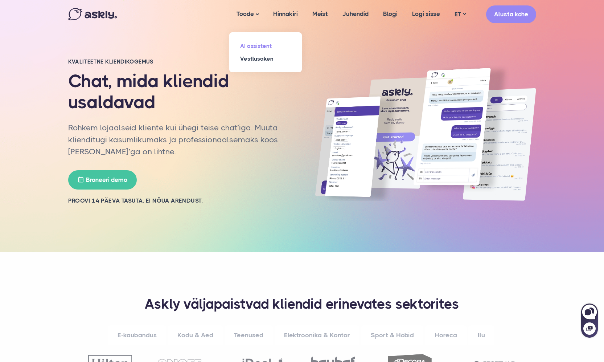
click at [240, 46] on link "AI assistent" at bounding box center [265, 46] width 73 height 13
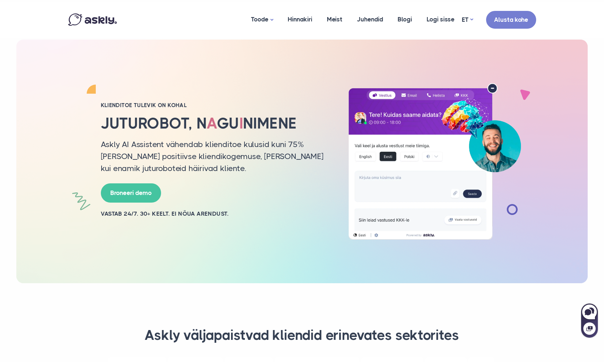
click at [117, 29] on div "Toode AI assistent Vestlusaken [GEOGRAPHIC_DATA] Meist Juhendid Blogi Logi siss…" at bounding box center [302, 20] width 479 height 36
click at [105, 21] on img at bounding box center [92, 19] width 49 height 12
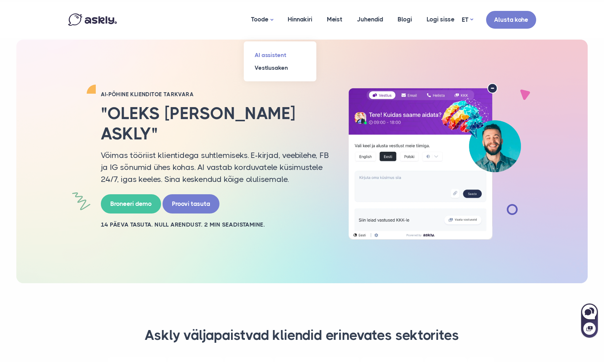
click at [261, 58] on link "AI assistent" at bounding box center [280, 55] width 73 height 13
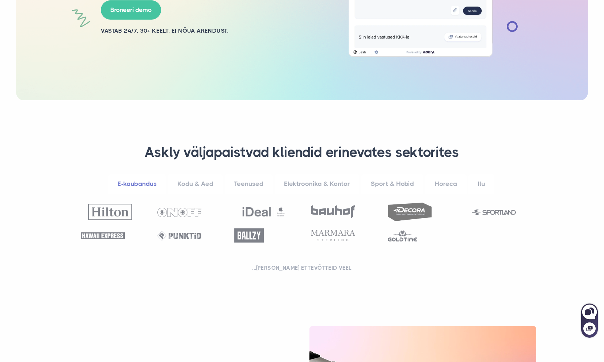
scroll to position [193, 0]
